Goal: Task Accomplishment & Management: Complete application form

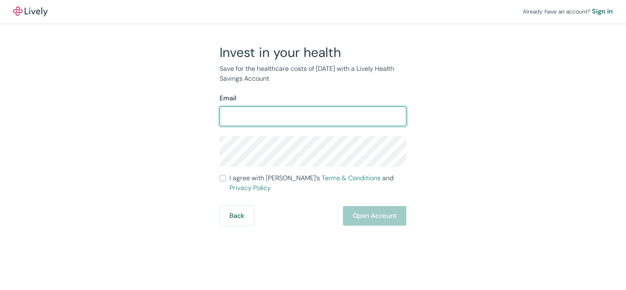
click at [279, 114] on input "Email" at bounding box center [313, 116] width 187 height 16
type input "[EMAIL_ADDRESS][DOMAIN_NAME]"
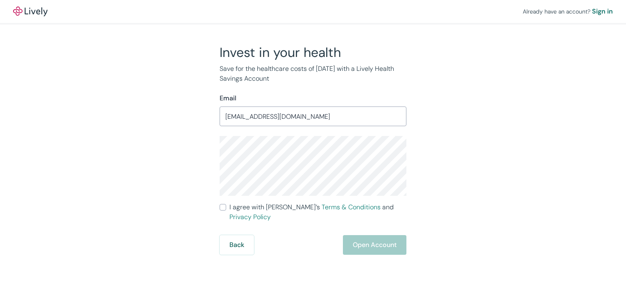
click at [189, 186] on div "Invest in your health Save for the healthcare costs of [DATE] with a Lively Hea…" at bounding box center [307, 149] width 393 height 211
click at [227, 207] on label "I agree with Lively’s Terms & Conditions and Privacy Policy" at bounding box center [313, 212] width 187 height 20
click at [226, 207] on input "I agree with Lively’s Terms & Conditions and Privacy Policy" at bounding box center [223, 207] width 7 height 7
checkbox input "true"
click at [378, 236] on button "Open Account" at bounding box center [374, 245] width 63 height 20
